Goal: Feedback & Contribution: Submit feedback/report problem

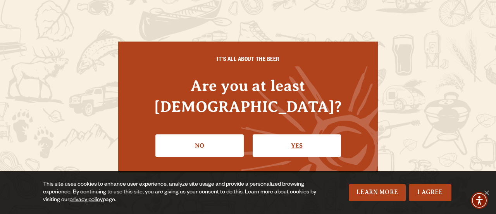
click at [267, 135] on link "Yes" at bounding box center [297, 145] width 88 height 22
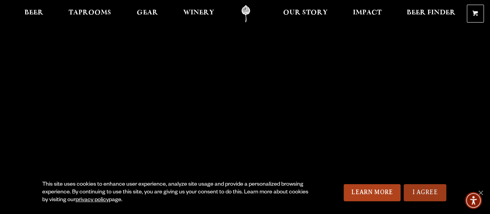
click at [433, 190] on link "I Agree" at bounding box center [425, 192] width 43 height 17
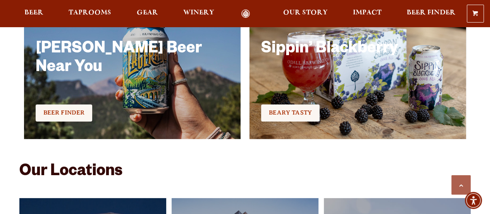
scroll to position [2282, 0]
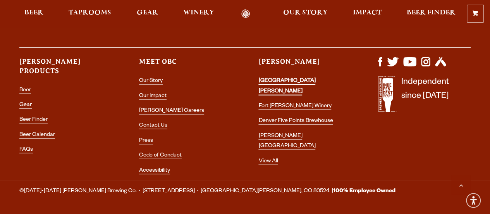
click at [300, 78] on link "[GEOGRAPHIC_DATA][PERSON_NAME]" at bounding box center [286, 86] width 57 height 17
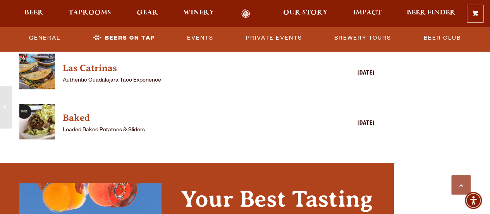
scroll to position [3385, 0]
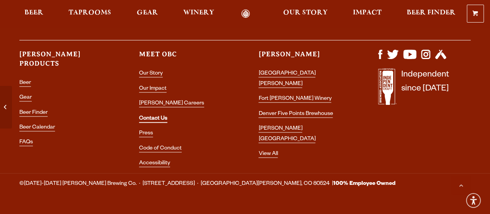
click at [157, 115] on link "Contact Us" at bounding box center [153, 118] width 28 height 7
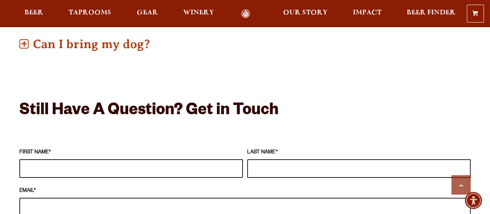
scroll to position [659, 0]
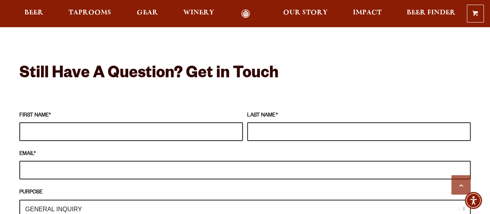
click at [95, 122] on input "FIRST NAME *" at bounding box center [131, 131] width 224 height 19
type input "Lauren"
type input "Grandbouche"
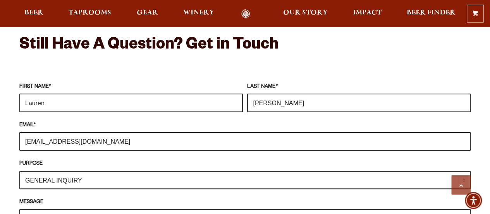
scroll to position [697, 0]
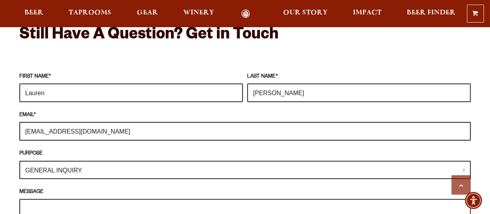
click at [106, 122] on input "lauren.massa88@gmail.com" at bounding box center [244, 131] width 451 height 19
type input "lgrandbouche@c3-re.com"
click at [98, 160] on select "GENERAL INQUIRY TAPROOM / BREWERY WINERY BOOK A TOUR MEDIA INQUIRY GEAR SHOP OD…" at bounding box center [244, 169] width 451 height 18
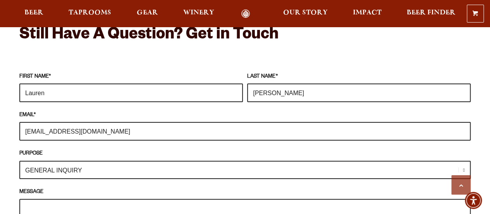
click at [19, 160] on select "GENERAL INQUIRY TAPROOM / BREWERY WINERY BOOK A TOUR MEDIA INQUIRY GEAR SHOP OD…" at bounding box center [244, 169] width 451 height 18
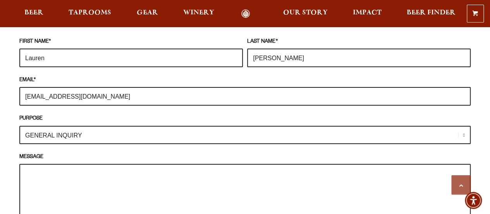
scroll to position [775, 0]
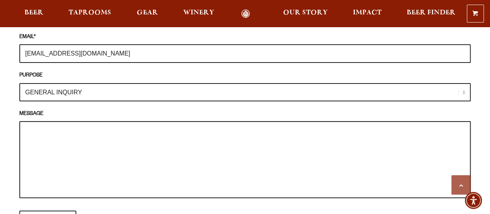
click at [48, 138] on textarea "MESSAGE" at bounding box center [244, 159] width 451 height 77
paste textarea "Hey guys! As a local business, we wanted to share some exciting news with you g…"
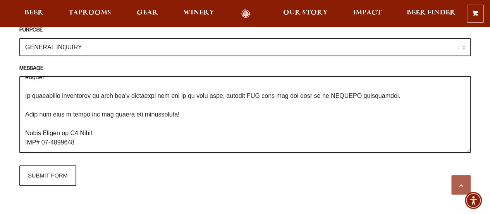
scroll to position [852, 0]
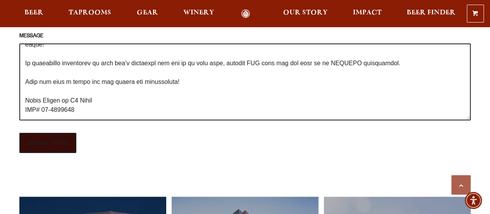
type textarea "Hey guys! As a local business, we wanted to share some exciting news with you g…"
click at [51, 133] on input "SUBMIT FORM" at bounding box center [47, 143] width 57 height 20
type input "Sending"
